Goal: Task Accomplishment & Management: Manage account settings

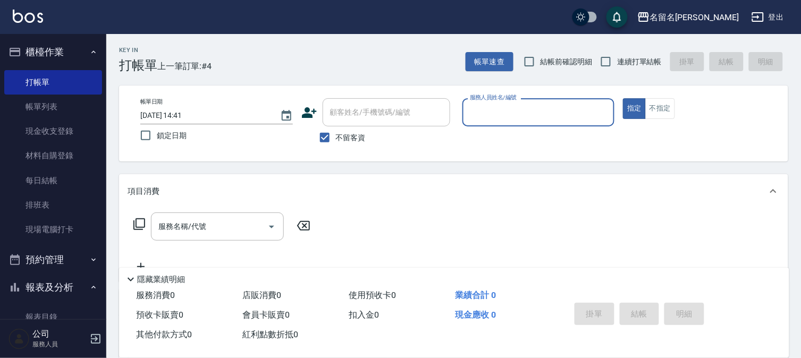
scroll to position [27, 0]
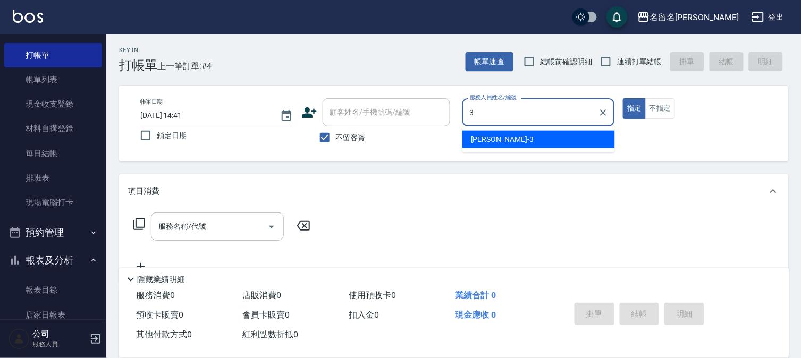
type input "[PERSON_NAME]-3"
type button "true"
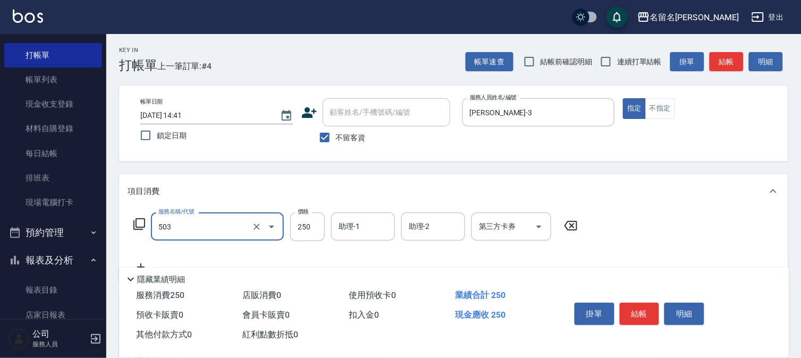
type input "指定洗髮(503)"
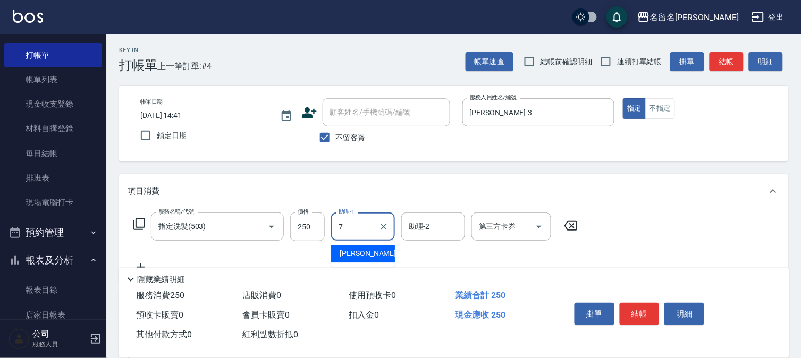
type input "[PERSON_NAME]-7"
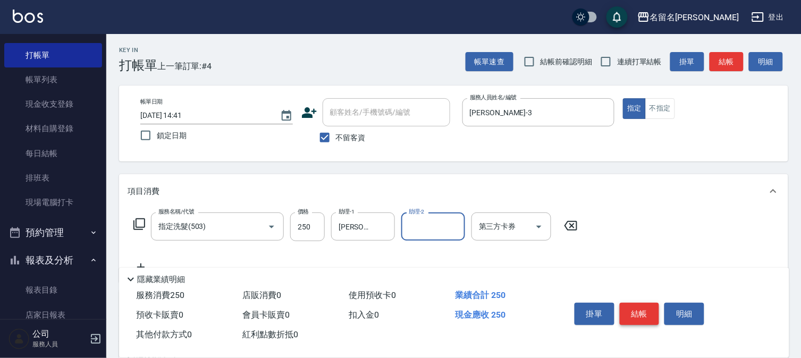
click at [644, 312] on button "結帳" at bounding box center [640, 314] width 40 height 22
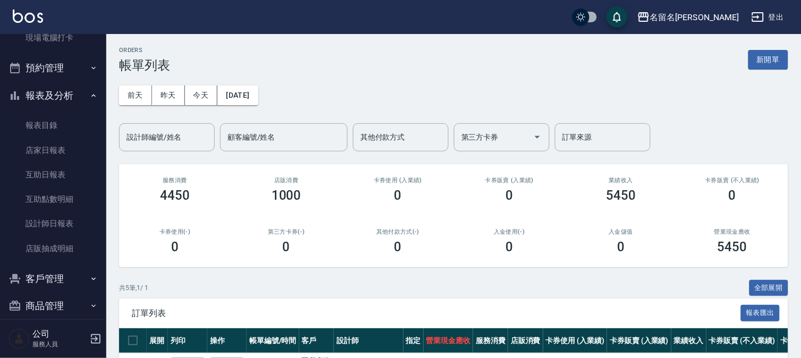
scroll to position [204, 0]
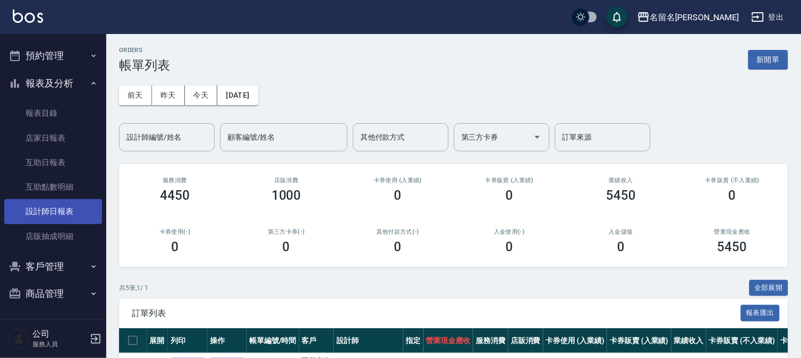
click at [65, 219] on link "設計師日報表" at bounding box center [53, 211] width 98 height 24
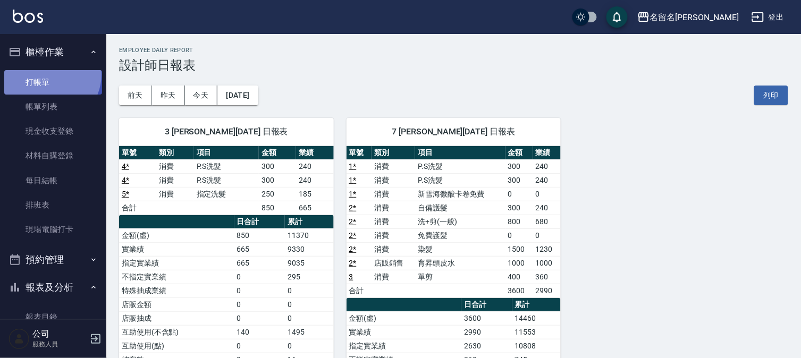
click at [48, 74] on link "打帳單" at bounding box center [53, 82] width 98 height 24
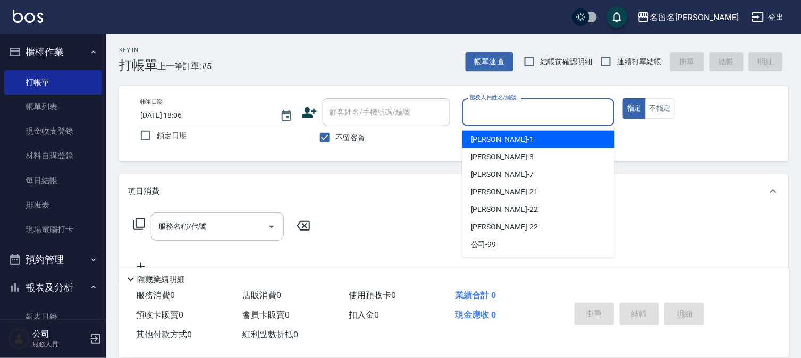
click at [510, 112] on input "服務人員姓名/編號" at bounding box center [538, 112] width 143 height 19
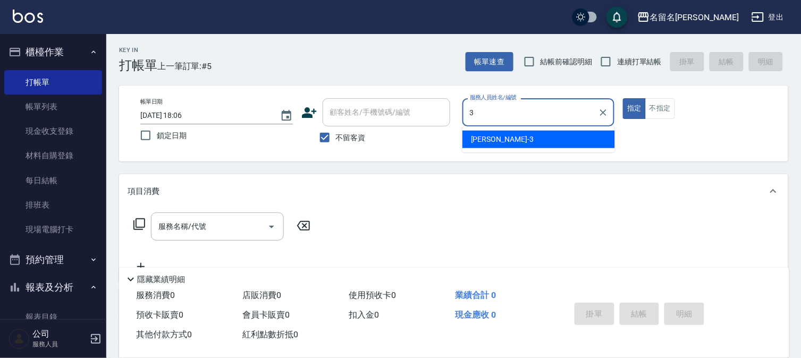
type input "[PERSON_NAME]-3"
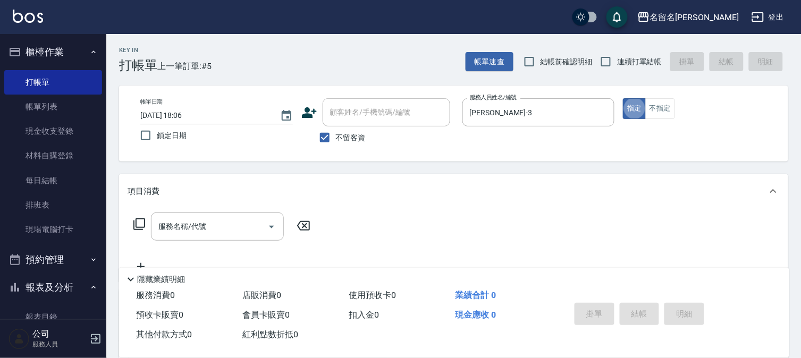
type button "true"
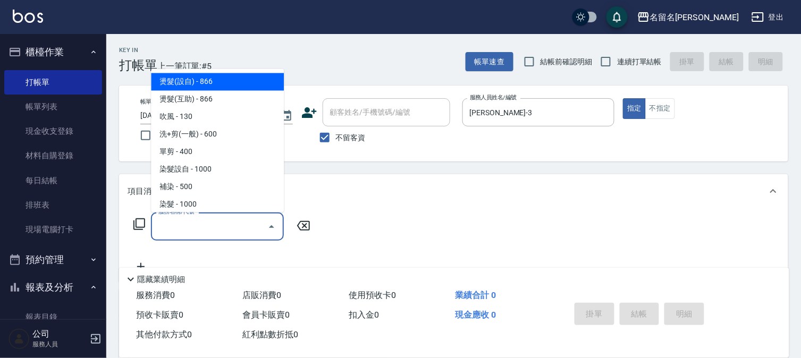
drag, startPoint x: 225, startPoint y: 230, endPoint x: 218, endPoint y: 217, distance: 15.2
click at [225, 229] on input "服務名稱/代號" at bounding box center [209, 226] width 107 height 19
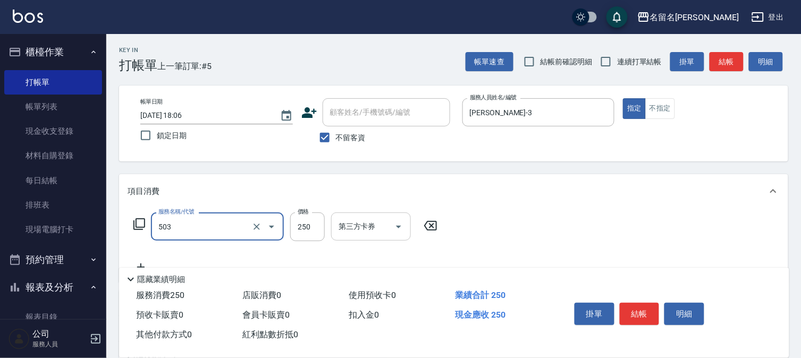
type input "指定洗髮(503)"
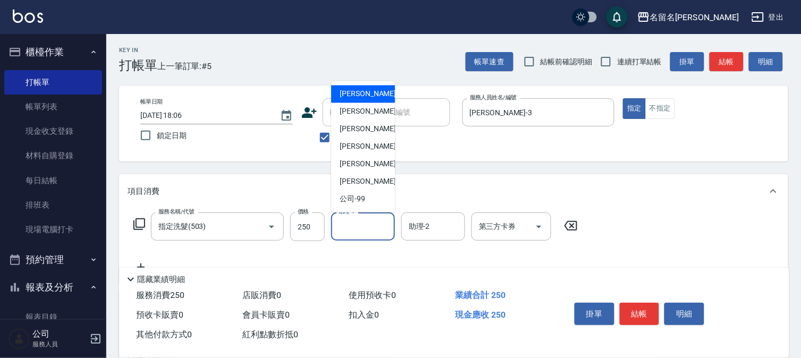
click at [360, 232] on input "助理-1" at bounding box center [363, 226] width 54 height 19
click at [370, 119] on div "[PERSON_NAME]-3" at bounding box center [363, 112] width 64 height 18
type input "[PERSON_NAME]-3"
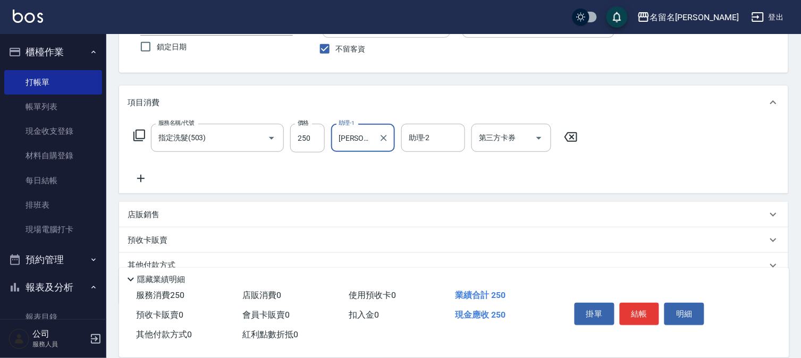
scroll to position [135, 0]
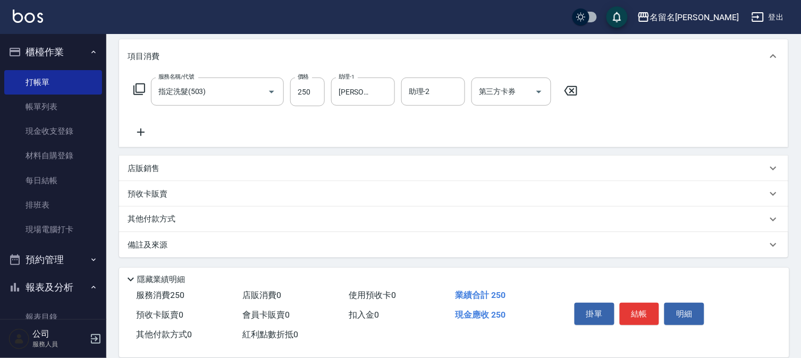
click at [144, 130] on icon at bounding box center [141, 132] width 27 height 13
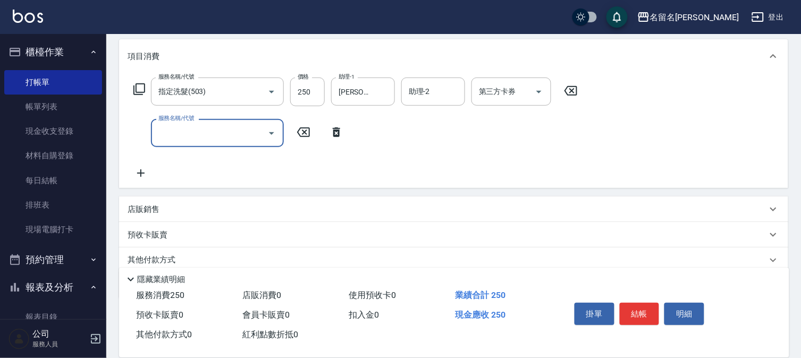
click at [174, 128] on input "服務名稱/代號" at bounding box center [209, 133] width 107 height 19
type input "指定洗髮(503)"
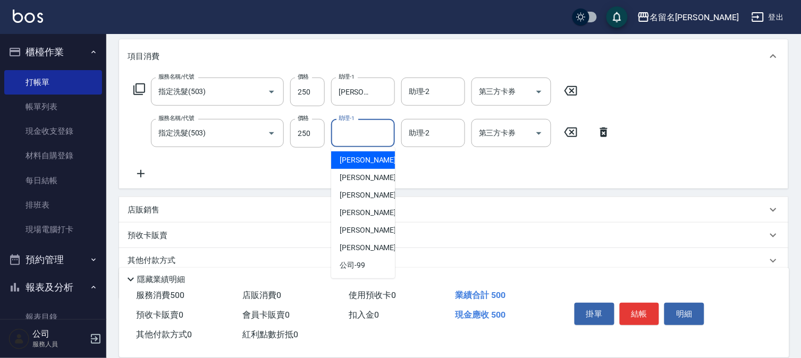
drag, startPoint x: 367, startPoint y: 133, endPoint x: 368, endPoint y: 141, distance: 8.1
click at [368, 133] on input "助理-1" at bounding box center [363, 133] width 54 height 19
click at [363, 197] on span "[PERSON_NAME]-7" at bounding box center [371, 195] width 63 height 11
type input "[PERSON_NAME]-7"
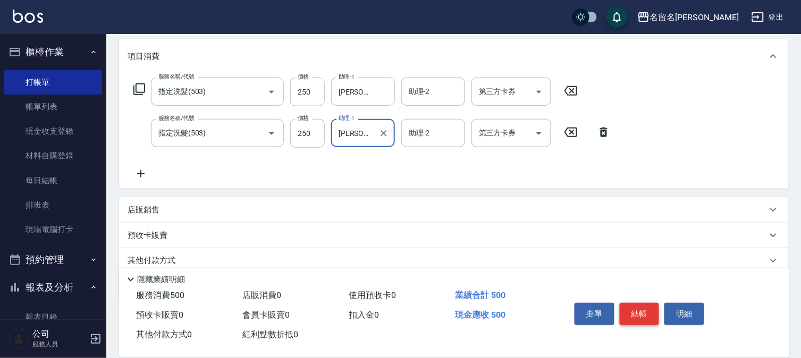
click at [645, 305] on button "結帳" at bounding box center [640, 314] width 40 height 22
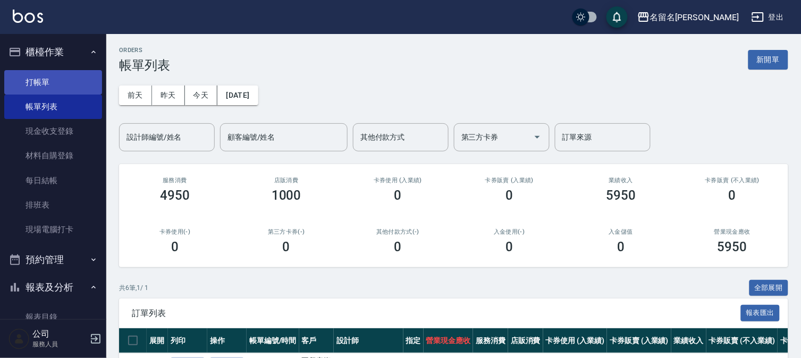
click at [36, 79] on link "打帳單" at bounding box center [53, 82] width 98 height 24
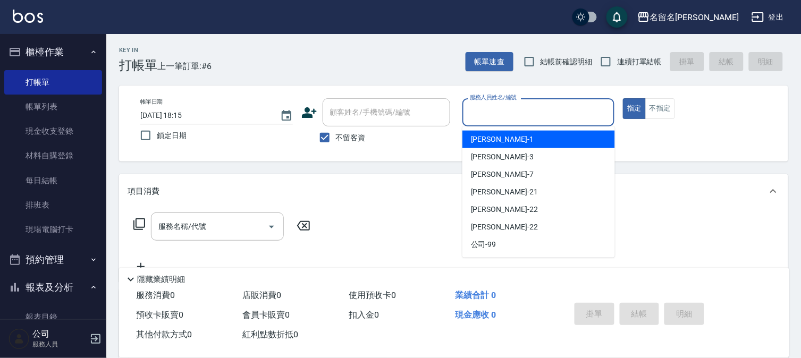
drag, startPoint x: 533, startPoint y: 112, endPoint x: 516, endPoint y: 145, distance: 36.9
click at [533, 114] on input "服務人員姓名/編號" at bounding box center [538, 112] width 143 height 19
click at [514, 147] on div "[PERSON_NAME]-1" at bounding box center [539, 140] width 153 height 18
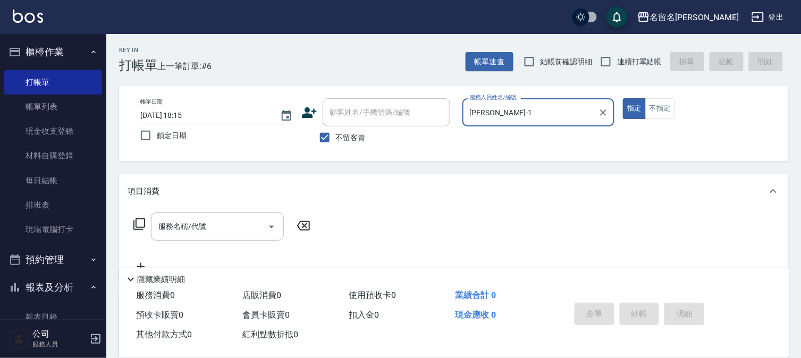
drag, startPoint x: 511, startPoint y: 108, endPoint x: 516, endPoint y: 123, distance: 16.1
click at [512, 112] on input "[PERSON_NAME]-1" at bounding box center [530, 112] width 127 height 19
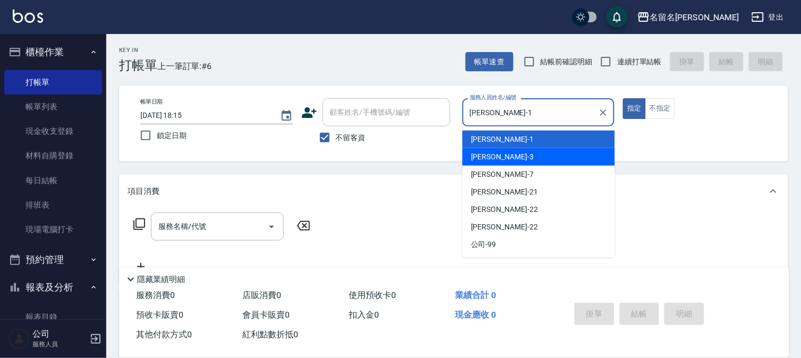
click at [506, 150] on div "[PERSON_NAME]-3" at bounding box center [539, 157] width 153 height 18
type input "[PERSON_NAME]-3"
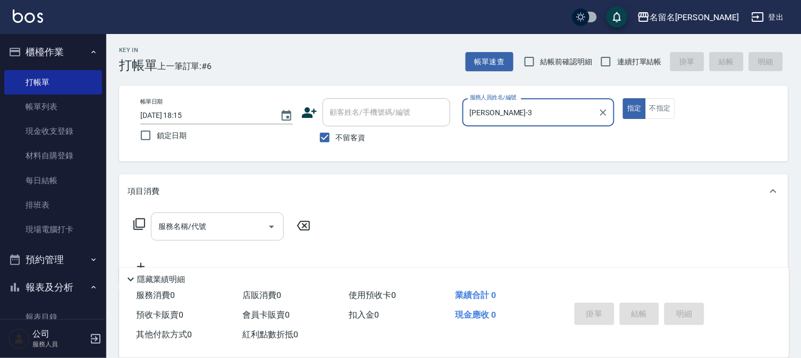
click at [198, 219] on input "服務名稱/代號" at bounding box center [209, 226] width 107 height 19
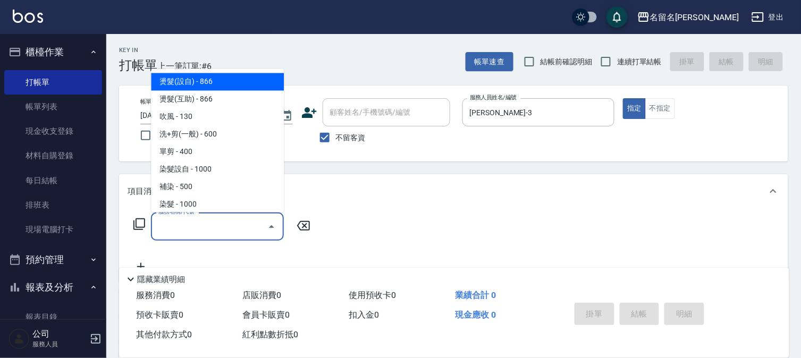
click at [192, 221] on input "服務名稱/代號" at bounding box center [209, 226] width 107 height 19
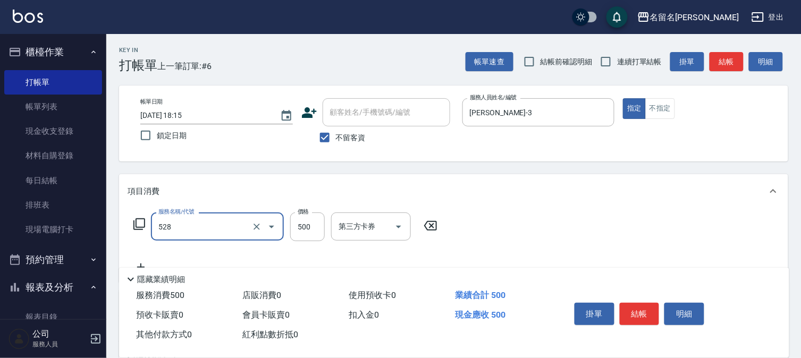
type input "頭皮養護B(528)"
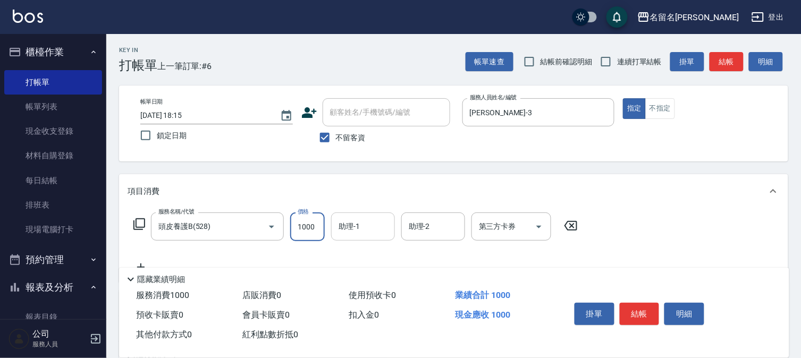
type input "1000"
drag, startPoint x: 371, startPoint y: 231, endPoint x: 375, endPoint y: 216, distance: 15.5
click at [373, 226] on input "助理-1" at bounding box center [363, 226] width 54 height 19
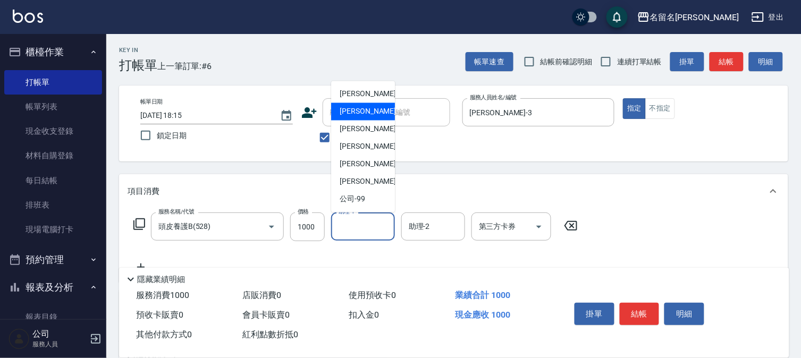
drag, startPoint x: 365, startPoint y: 108, endPoint x: 359, endPoint y: 109, distance: 6.4
click at [365, 108] on span "[PERSON_NAME]-3" at bounding box center [371, 111] width 63 height 11
type input "[PERSON_NAME]-3"
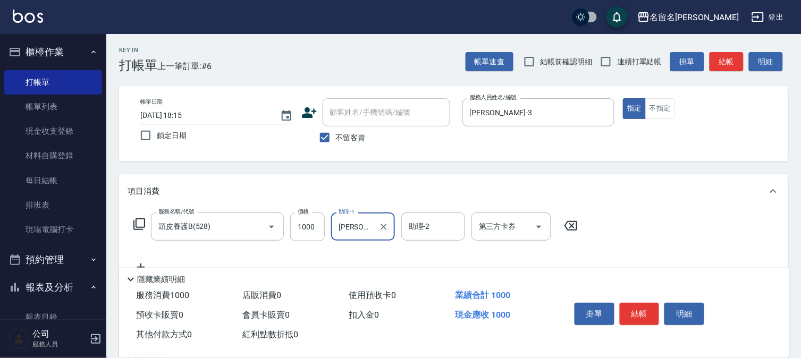
scroll to position [135, 0]
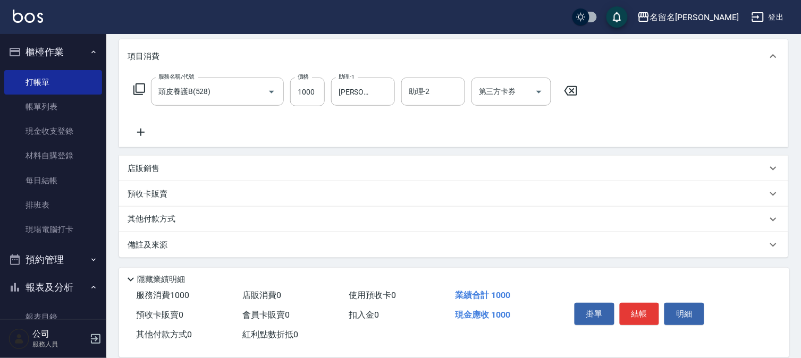
click at [139, 129] on icon at bounding box center [141, 132] width 27 height 13
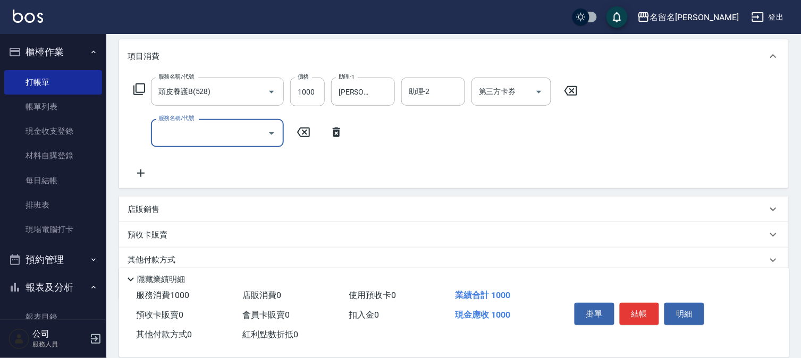
click at [164, 135] on input "服務名稱/代號" at bounding box center [209, 133] width 107 height 19
type input "頭皮養護B(528)"
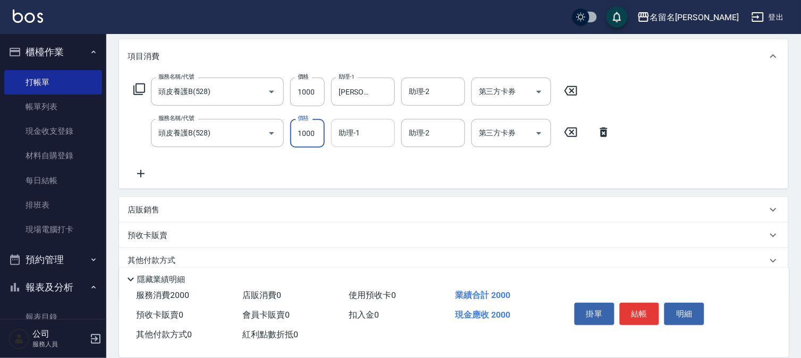
type input "1000"
click at [364, 155] on body "名留名揚 登出 櫃檯作業 打帳單 帳單列表 現金收支登錄 材料自購登錄 每日結帳 排班表 現場電腦打卡 預約管理 預約管理 單日預約紀錄 單週預約紀錄 報表及…" at bounding box center [400, 132] width 801 height 535
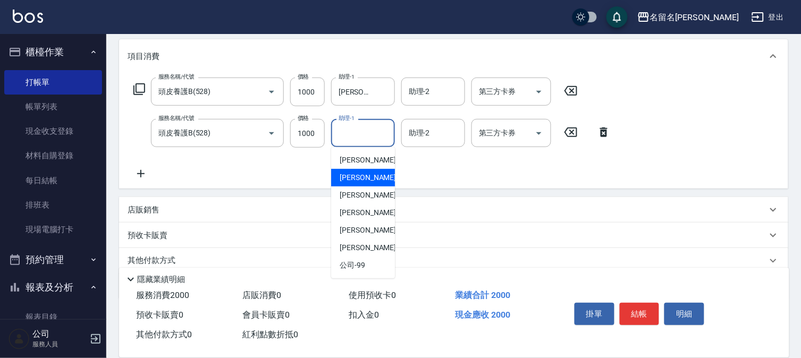
click at [360, 171] on div "[PERSON_NAME]-3" at bounding box center [363, 178] width 64 height 18
type input "[PERSON_NAME]-3"
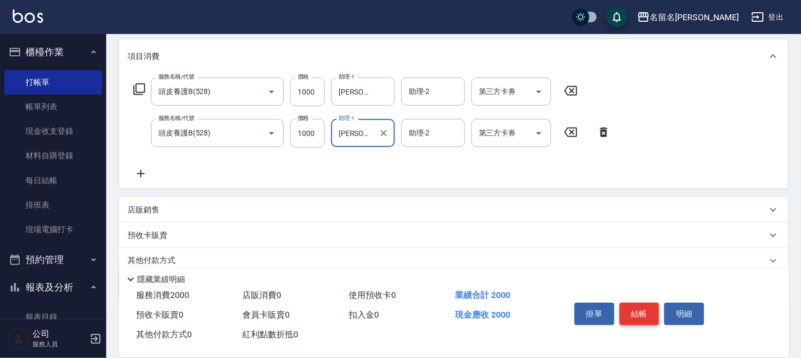
click at [636, 306] on button "結帳" at bounding box center [640, 314] width 40 height 22
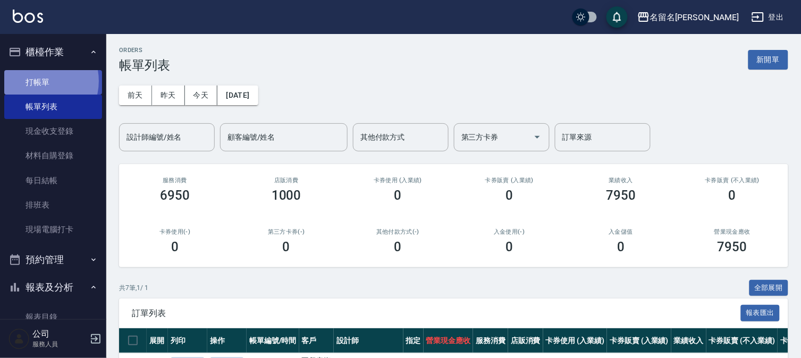
click at [38, 81] on link "打帳單" at bounding box center [53, 82] width 98 height 24
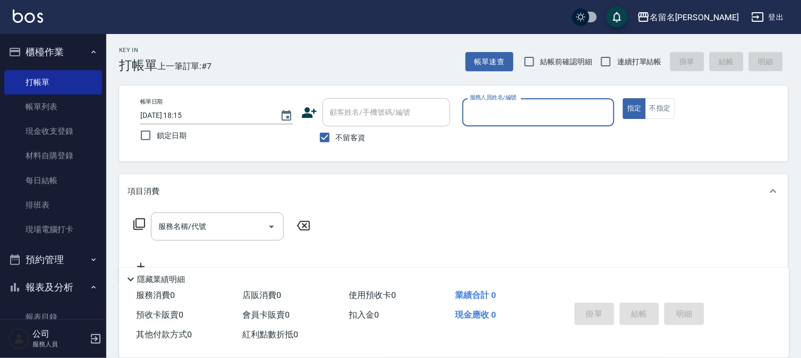
click at [493, 121] on input "服務人員姓名/編號" at bounding box center [538, 112] width 143 height 19
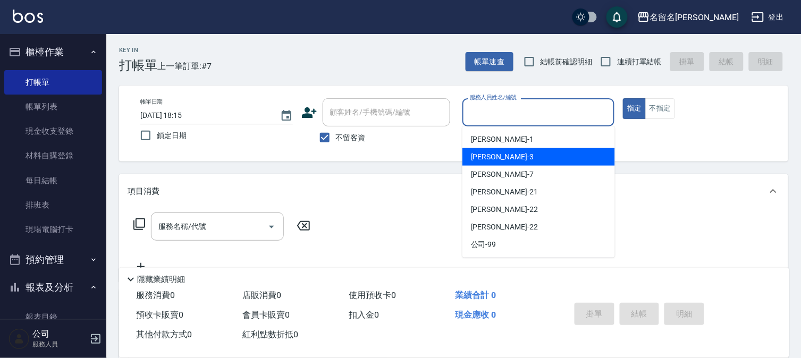
click at [484, 150] on div "[PERSON_NAME]-3" at bounding box center [539, 157] width 153 height 18
type input "[PERSON_NAME]-3"
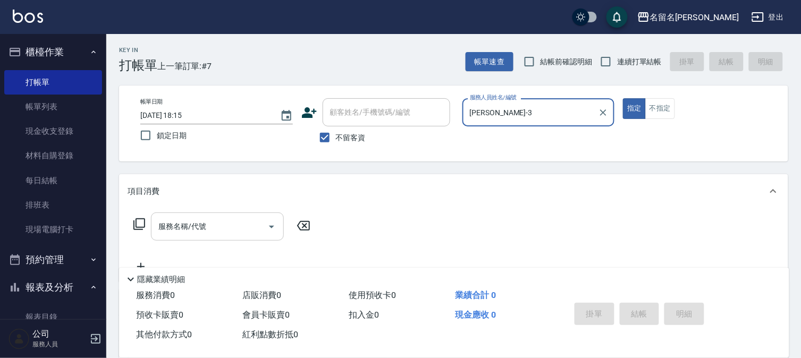
click at [211, 221] on input "服務名稱/代號" at bounding box center [209, 226] width 107 height 19
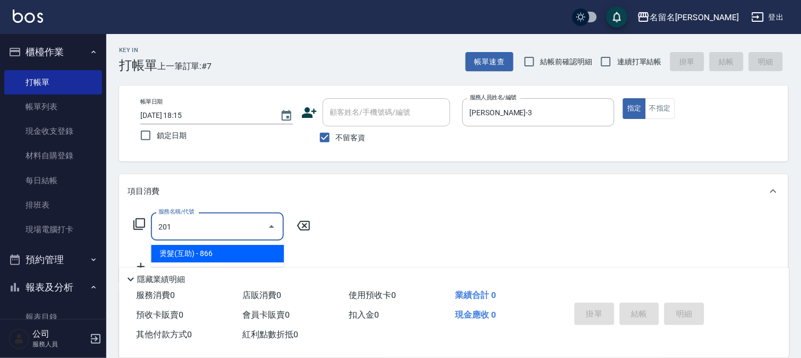
type input "燙髮(互助)(201)"
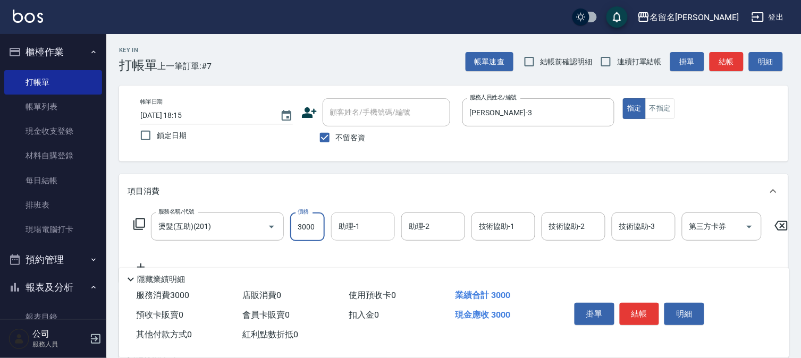
type input "3000"
click at [364, 229] on input "助理-1" at bounding box center [363, 226] width 54 height 19
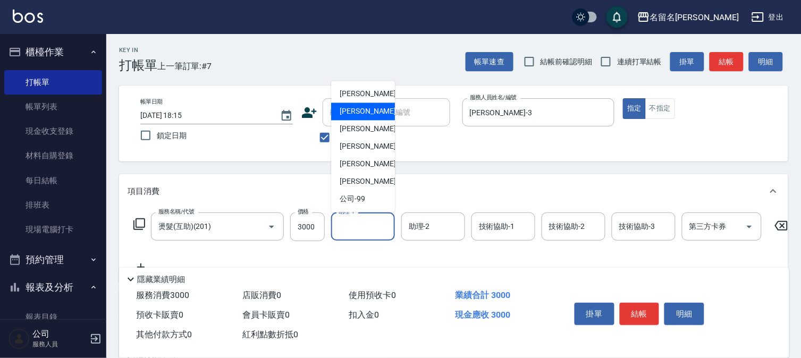
click at [354, 114] on span "[PERSON_NAME]-3" at bounding box center [371, 111] width 63 height 11
type input "[PERSON_NAME]-3"
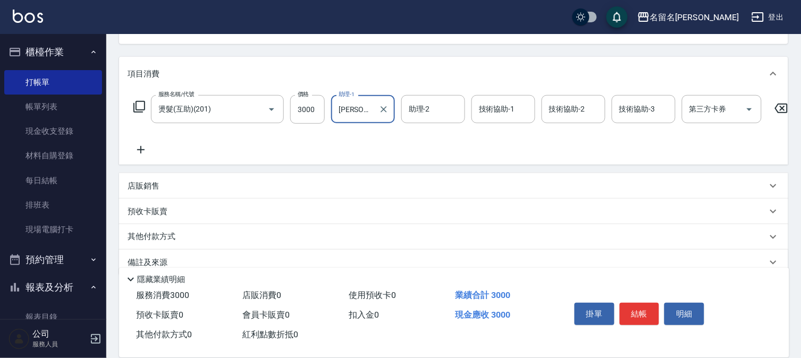
scroll to position [118, 0]
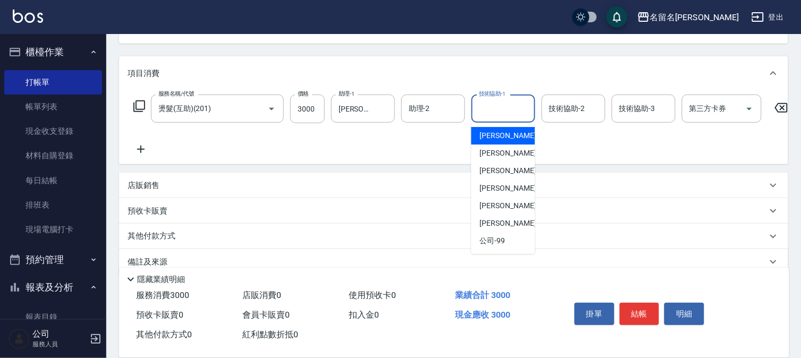
click at [510, 108] on input "技術協助-1" at bounding box center [503, 108] width 54 height 19
click at [506, 153] on span "[PERSON_NAME]-3" at bounding box center [511, 153] width 63 height 11
type input "[PERSON_NAME]-3"
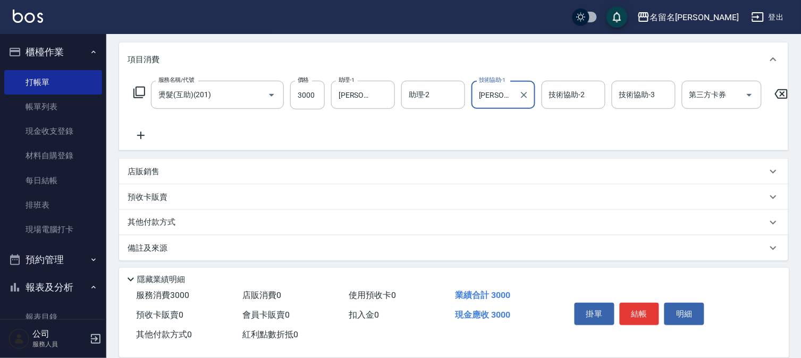
scroll to position [144, 0]
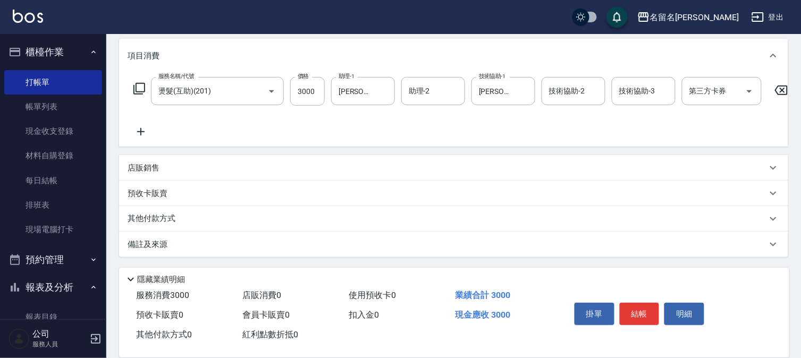
click at [144, 125] on icon at bounding box center [141, 131] width 27 height 13
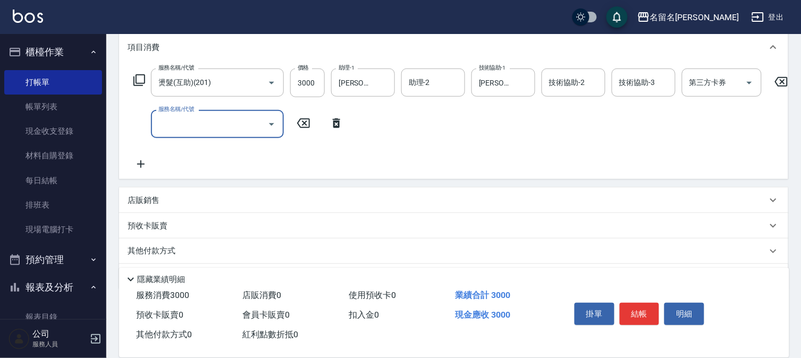
drag, startPoint x: 144, startPoint y: 121, endPoint x: 170, endPoint y: 126, distance: 27.0
click at [172, 127] on input "服務名稱/代號" at bounding box center [209, 124] width 107 height 19
click at [208, 123] on input "603" at bounding box center [209, 124] width 107 height 19
type input "免費護髮(606)"
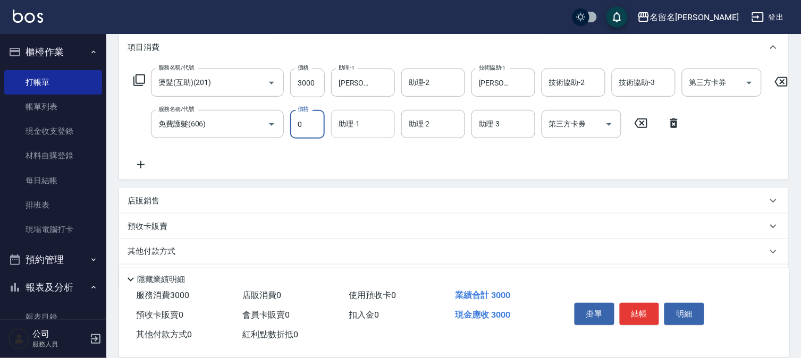
drag, startPoint x: 360, startPoint y: 128, endPoint x: 371, endPoint y: 136, distance: 12.9
click at [363, 127] on input "助理-1" at bounding box center [363, 124] width 54 height 19
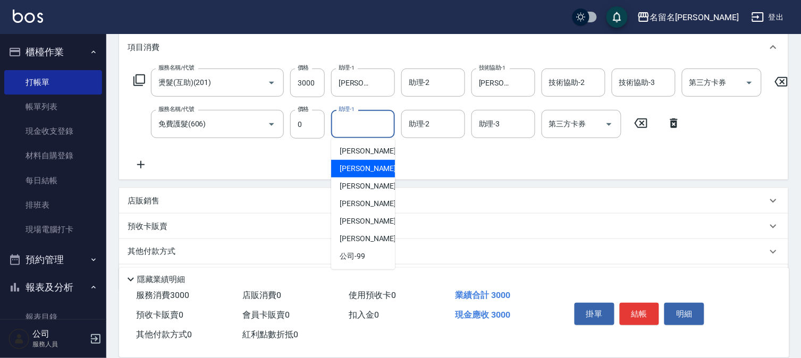
click at [377, 161] on div "[PERSON_NAME]-3" at bounding box center [363, 169] width 64 height 18
type input "[PERSON_NAME]-3"
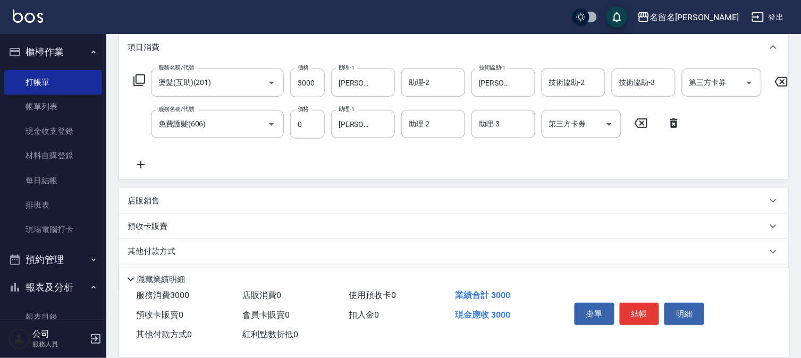
click at [144, 161] on icon at bounding box center [141, 164] width 27 height 13
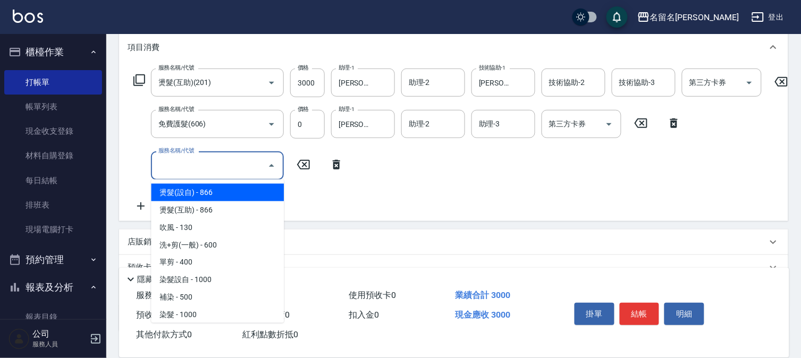
click at [193, 167] on input "服務名稱/代號" at bounding box center [209, 165] width 107 height 19
click at [341, 183] on div "服務名稱/代號 燙髮(互助)(201) 服務名稱/代號 價格 3000 價格 助理-1 [PERSON_NAME]-3 助理-1 助理-2 助理-2 技術協助…" at bounding box center [461, 141] width 667 height 144
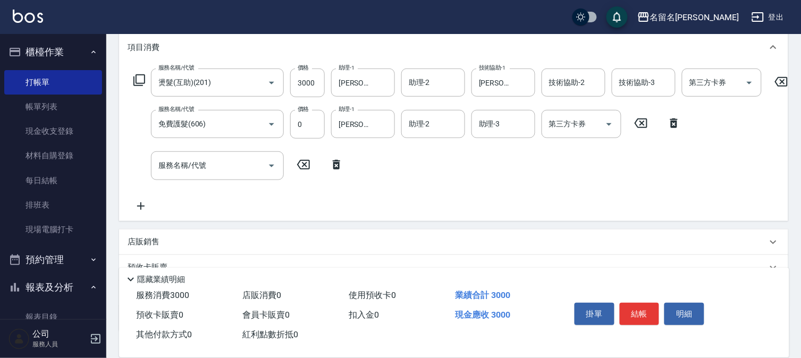
click at [182, 248] on div "店販銷售" at bounding box center [448, 242] width 640 height 11
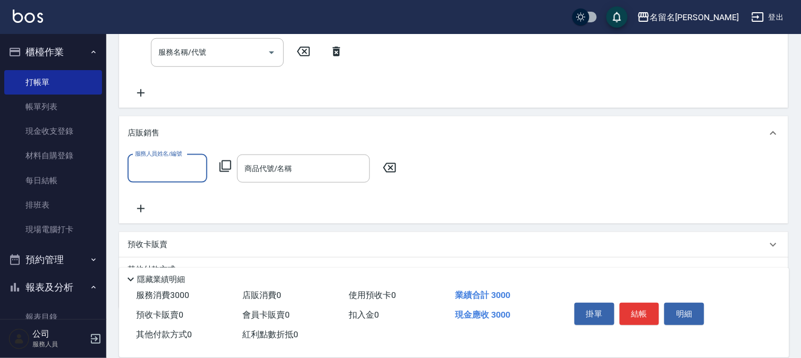
scroll to position [262, 0]
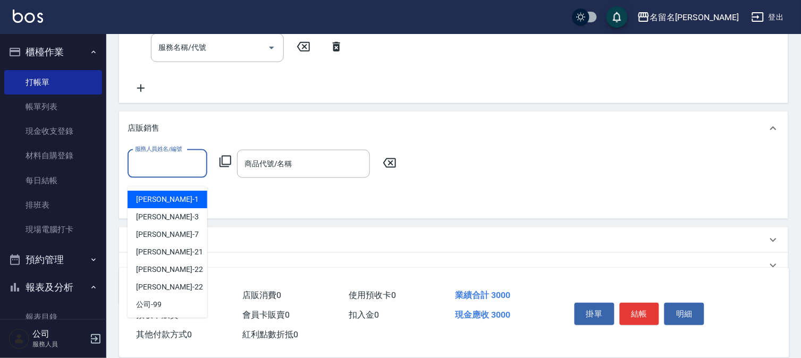
click at [187, 173] on input "服務人員姓名/編號" at bounding box center [167, 164] width 70 height 19
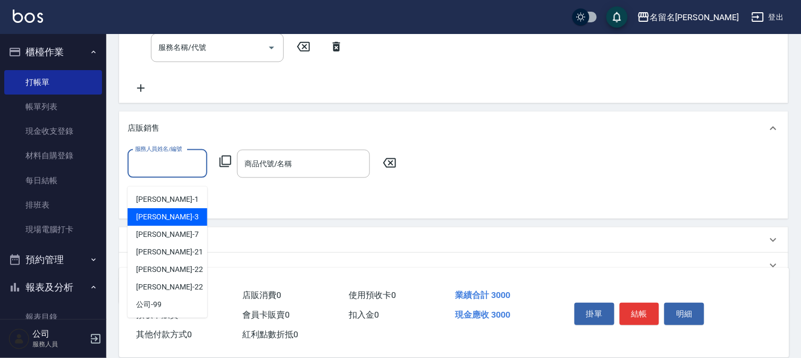
drag, startPoint x: 183, startPoint y: 209, endPoint x: 263, endPoint y: 190, distance: 81.5
click at [186, 210] on div "[PERSON_NAME]-3" at bounding box center [168, 217] width 80 height 18
type input "[PERSON_NAME]-3"
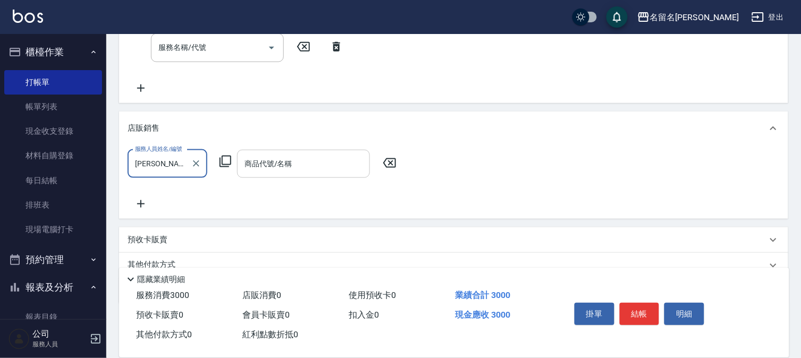
click at [274, 173] on input "商品代號/名稱" at bounding box center [303, 164] width 123 height 19
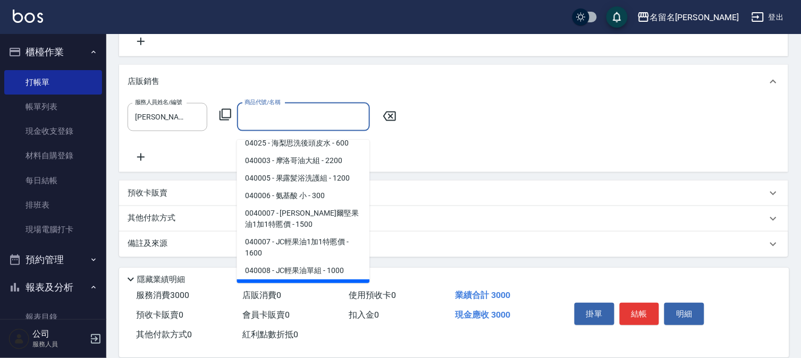
scroll to position [807, 0]
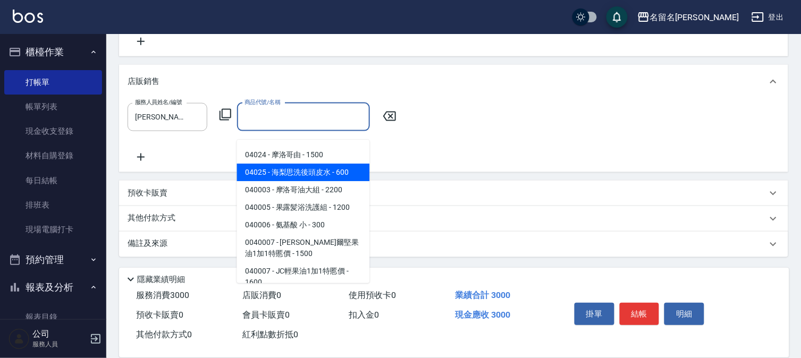
click at [322, 174] on span "04025 - 海梨思洗後頭皮水 - 600" at bounding box center [303, 173] width 133 height 18
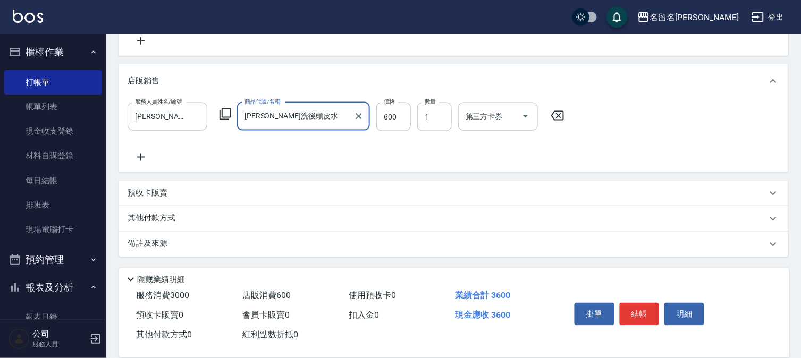
type input "[PERSON_NAME]洗後頭皮水"
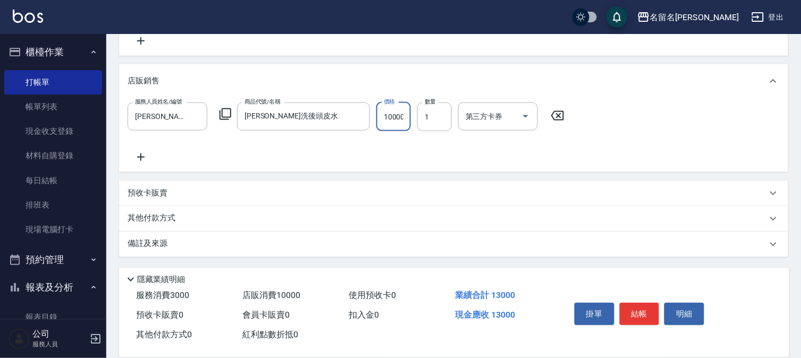
scroll to position [0, 1]
type input "10000"
click at [639, 310] on button "結帳" at bounding box center [640, 314] width 40 height 22
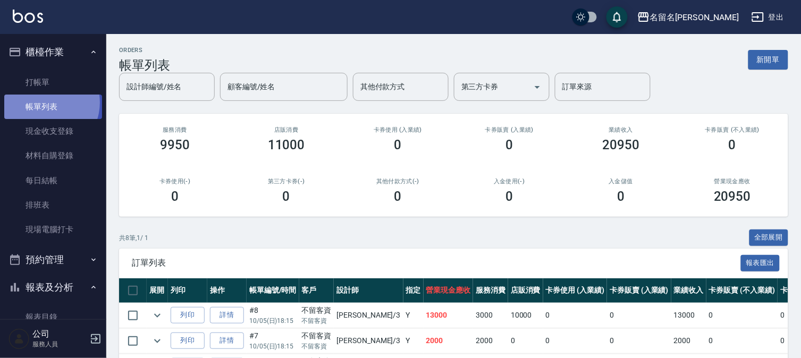
click at [45, 103] on link "帳單列表" at bounding box center [53, 107] width 98 height 24
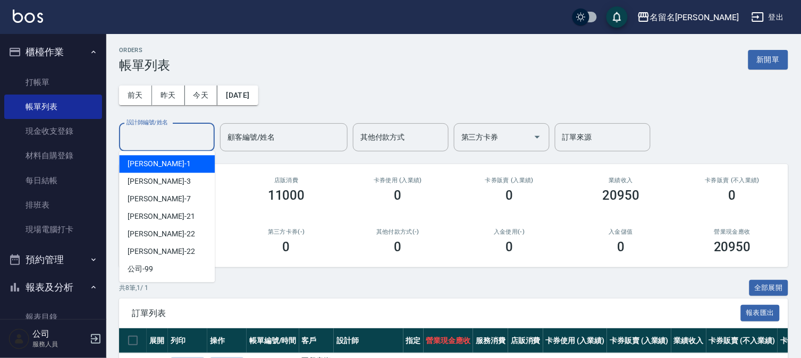
drag, startPoint x: 140, startPoint y: 136, endPoint x: 154, endPoint y: 183, distance: 49.3
click at [145, 141] on input "設計師編號/姓名" at bounding box center [167, 137] width 86 height 19
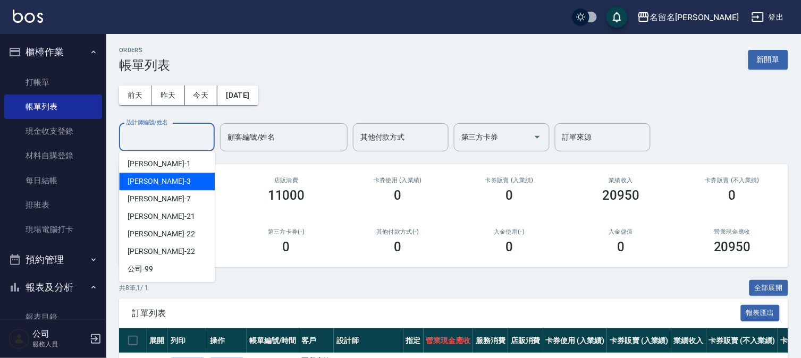
click at [170, 177] on div "[PERSON_NAME]-3" at bounding box center [167, 182] width 96 height 18
type input "[PERSON_NAME]-3"
click at [166, 136] on input "[PERSON_NAME]-3" at bounding box center [159, 137] width 70 height 19
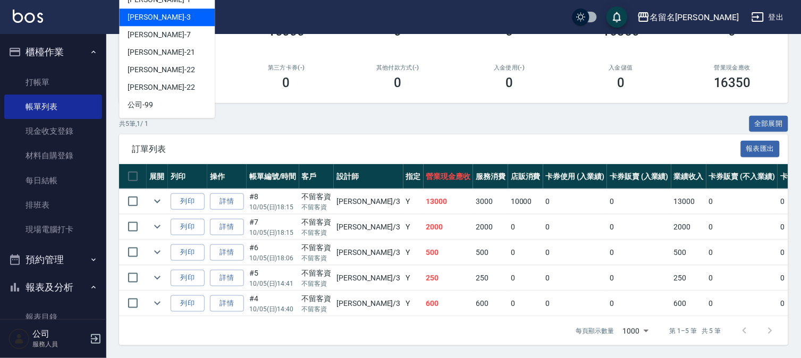
scroll to position [173, 0]
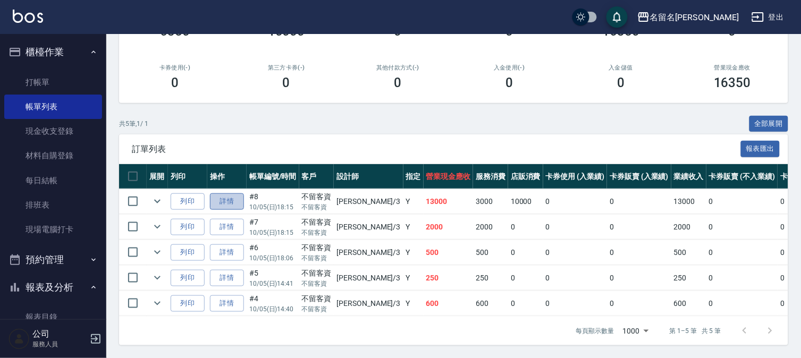
click at [227, 194] on link "詳情" at bounding box center [227, 202] width 34 height 16
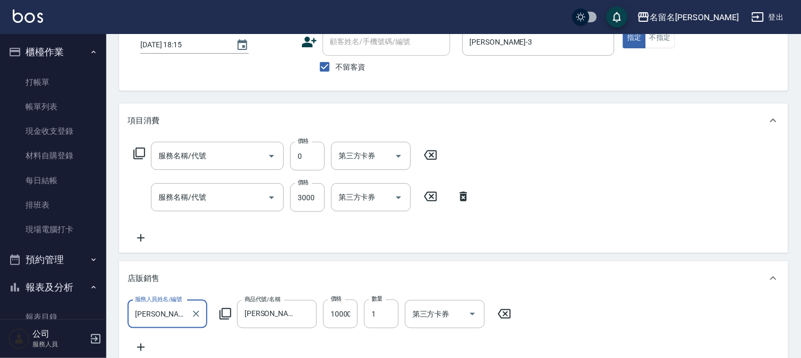
type input "[DATE] 18:15"
checkbox input "true"
type input "[PERSON_NAME]-3"
type input "免費護髮(606)"
type input "燙髮(互助)(201)"
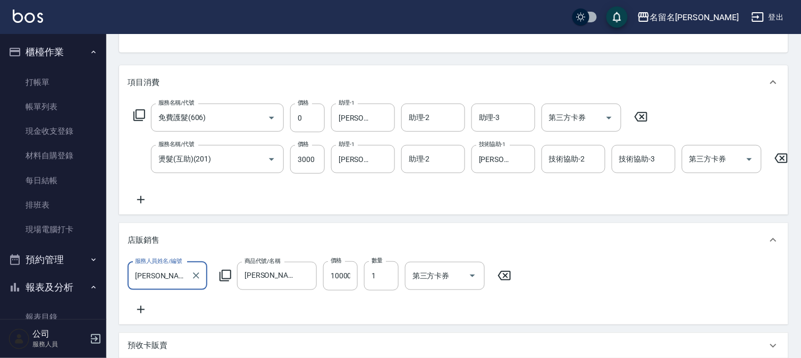
scroll to position [130, 0]
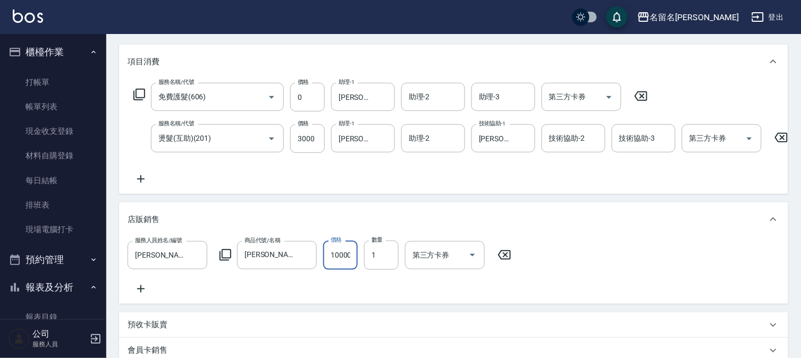
click at [353, 262] on input "10000" at bounding box center [340, 255] width 35 height 29
type input "1000"
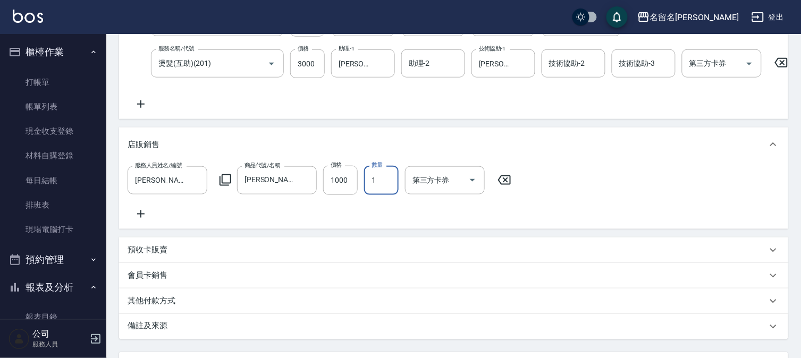
scroll to position [307, 0]
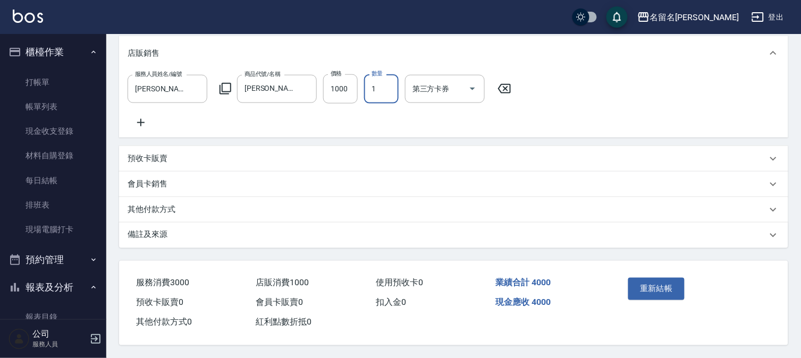
drag, startPoint x: 674, startPoint y: 293, endPoint x: 679, endPoint y: 295, distance: 6.2
click at [679, 295] on button "重新結帳" at bounding box center [656, 289] width 56 height 22
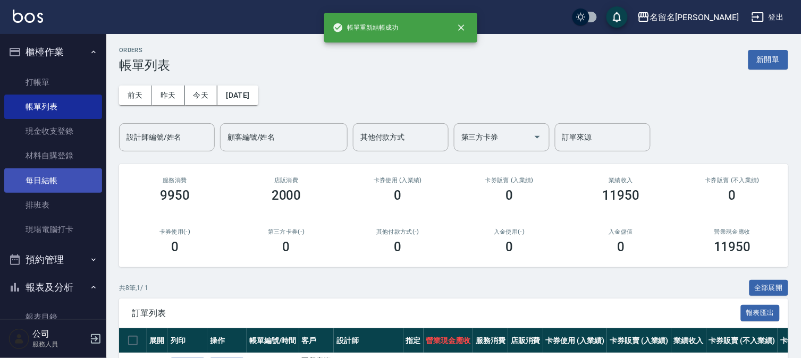
click at [55, 184] on link "每日結帳" at bounding box center [53, 181] width 98 height 24
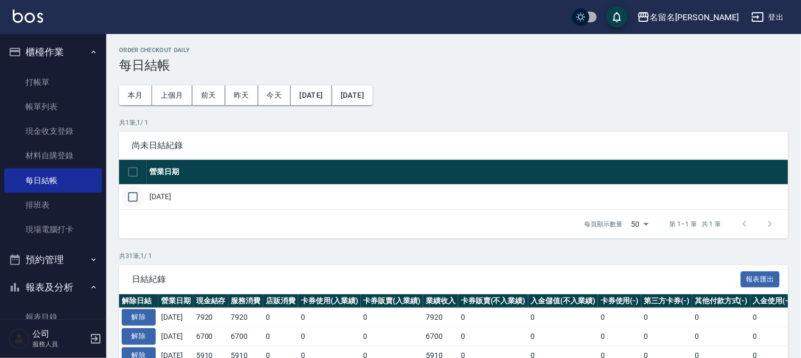
click at [134, 194] on input "checkbox" at bounding box center [133, 197] width 22 height 22
checkbox input "true"
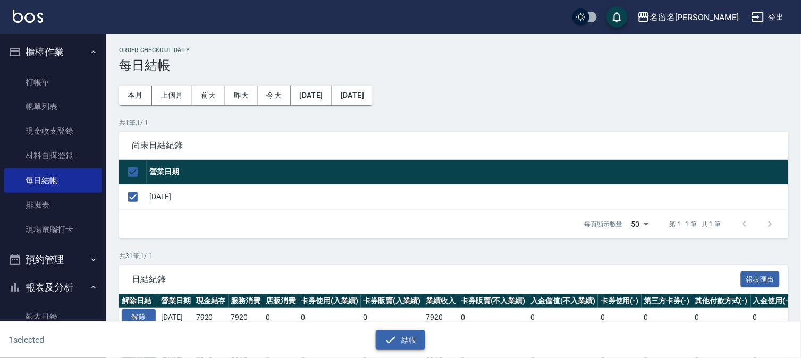
drag, startPoint x: 385, startPoint y: 328, endPoint x: 395, endPoint y: 335, distance: 12.5
click at [386, 329] on div "結帳" at bounding box center [396, 336] width 397 height 28
click at [401, 343] on button "結帳" at bounding box center [400, 341] width 49 height 20
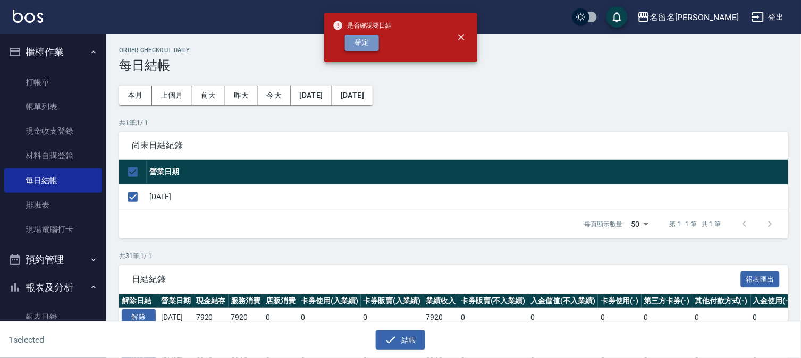
click at [360, 46] on button "確定" at bounding box center [362, 43] width 34 height 16
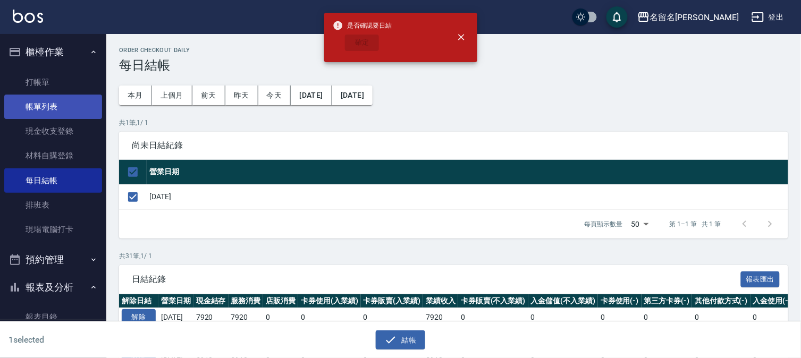
checkbox input "false"
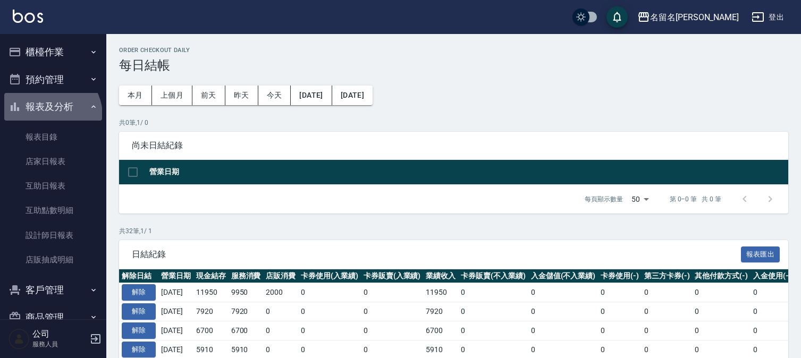
click at [51, 115] on button "報表及分析" at bounding box center [53, 107] width 98 height 28
click at [46, 276] on button "客戶管理" at bounding box center [53, 290] width 98 height 28
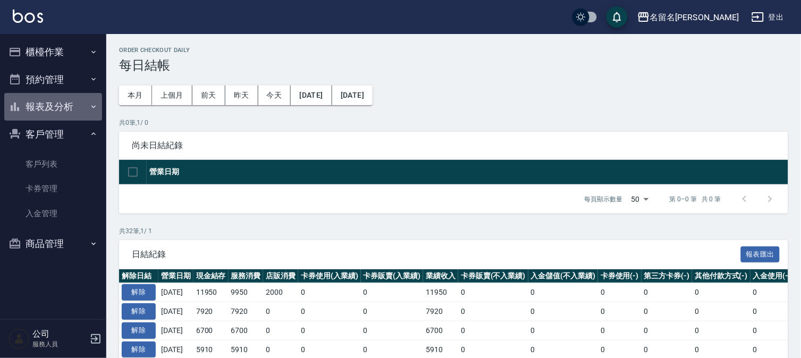
click at [64, 110] on button "報表及分析" at bounding box center [53, 107] width 98 height 28
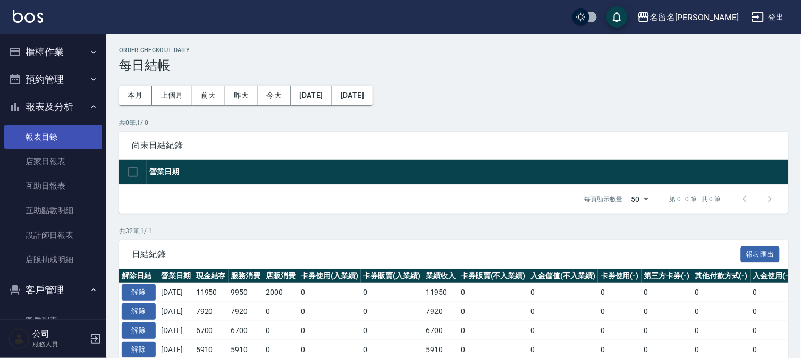
click at [56, 136] on link "報表目錄" at bounding box center [53, 137] width 98 height 24
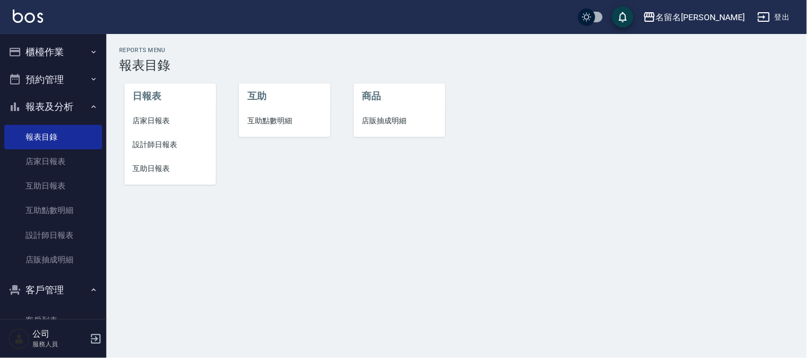
click at [153, 121] on span "店家日報表" at bounding box center [170, 120] width 74 height 11
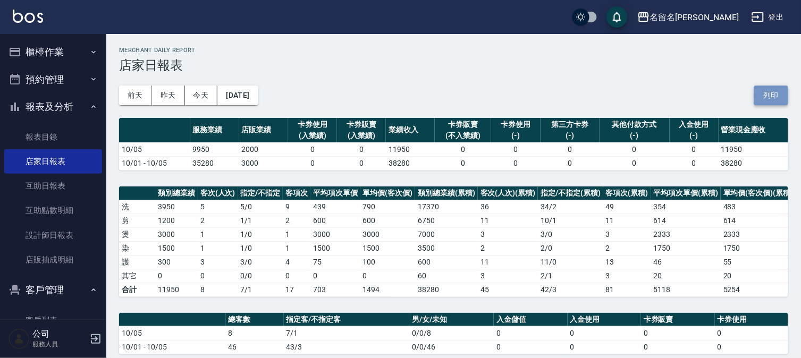
click at [779, 94] on button "列印" at bounding box center [771, 96] width 34 height 20
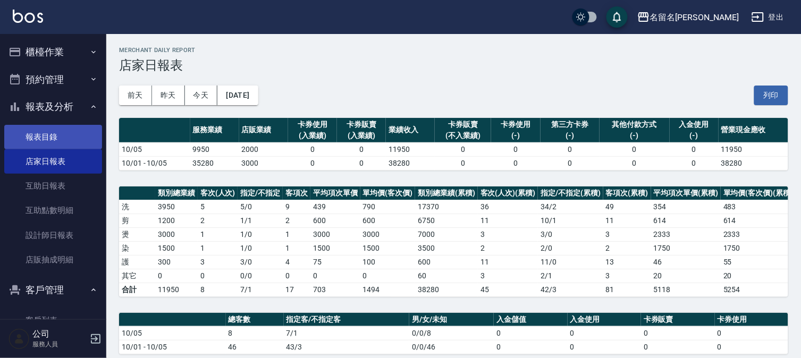
click at [68, 137] on link "報表目錄" at bounding box center [53, 137] width 98 height 24
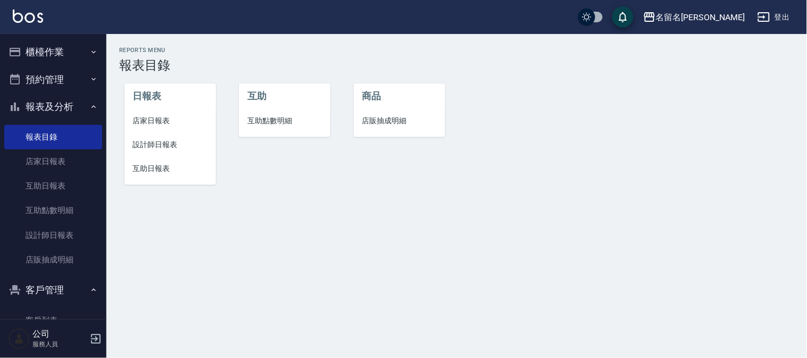
click at [154, 144] on span "設計師日報表" at bounding box center [170, 144] width 74 height 11
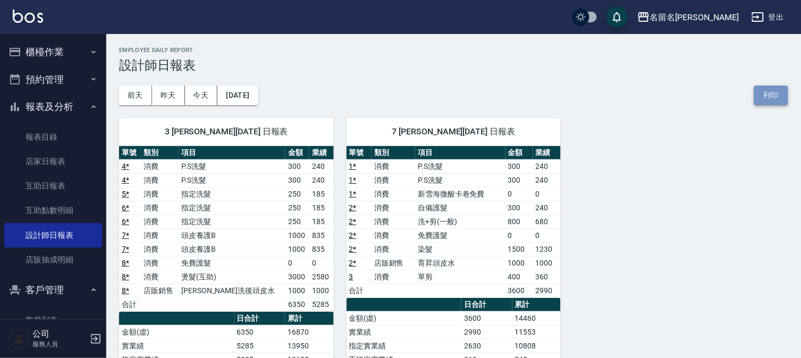
click at [772, 93] on button "列印" at bounding box center [771, 96] width 34 height 20
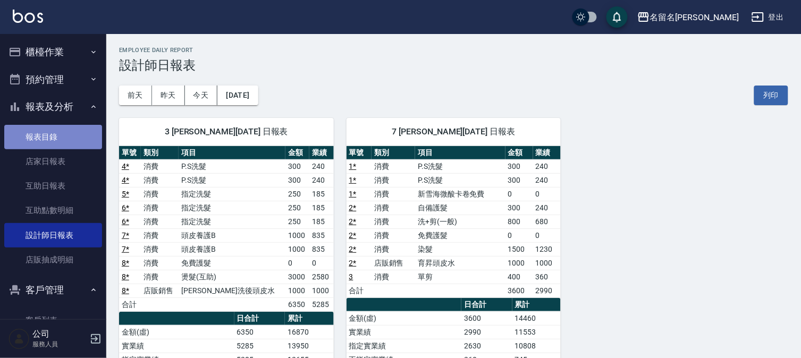
click at [60, 140] on link "報表目錄" at bounding box center [53, 137] width 98 height 24
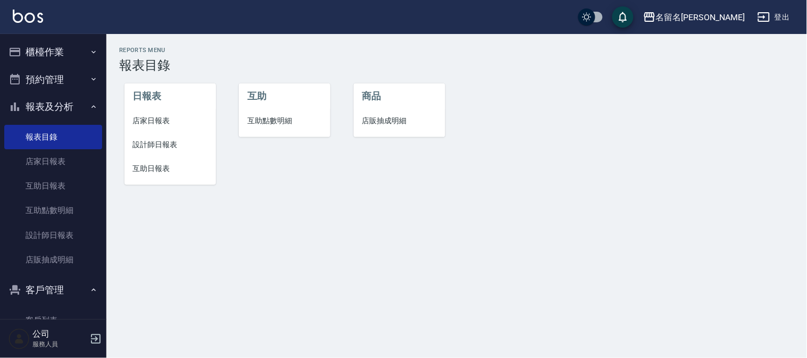
click at [150, 162] on li "互助日報表" at bounding box center [169, 169] width 91 height 24
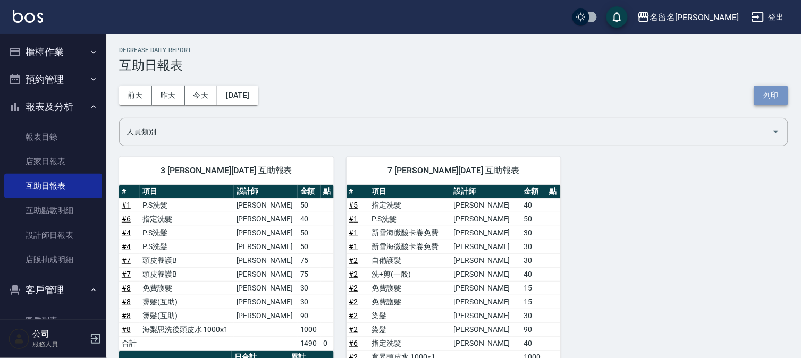
click at [768, 88] on button "列印" at bounding box center [771, 96] width 34 height 20
